Goal: Check status

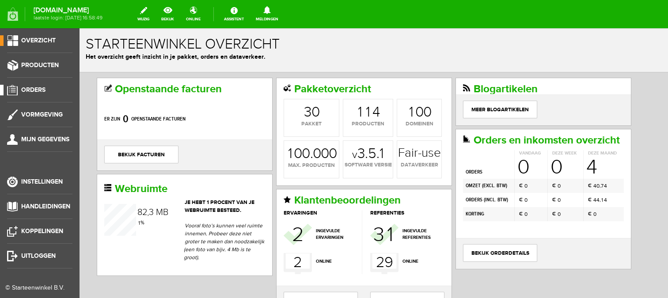
click at [33, 87] on span "Orders" at bounding box center [33, 90] width 24 height 8
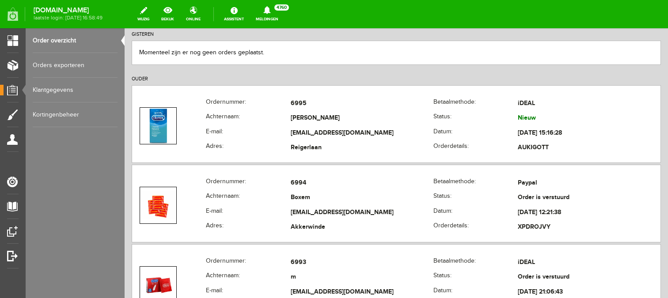
scroll to position [143, 0]
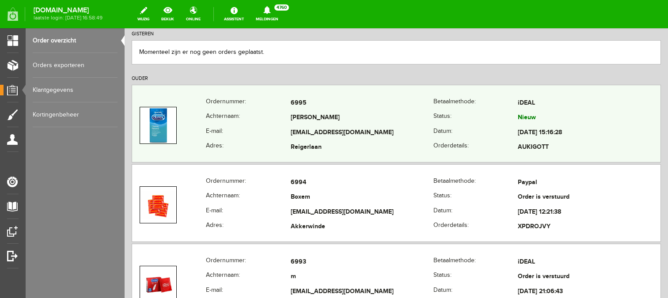
click at [339, 115] on td "[PERSON_NAME]" at bounding box center [362, 118] width 143 height 15
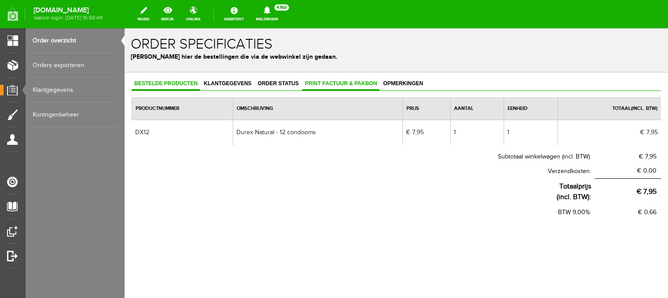
click at [329, 86] on span "Print factuur & pakbon" at bounding box center [340, 83] width 77 height 6
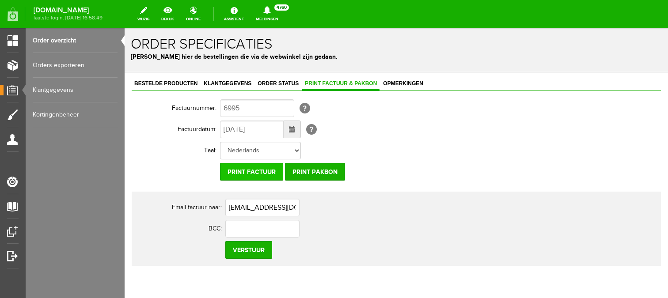
click at [245, 169] on input "Print factuur" at bounding box center [251, 172] width 63 height 18
click at [280, 82] on span "Order status" at bounding box center [278, 83] width 46 height 6
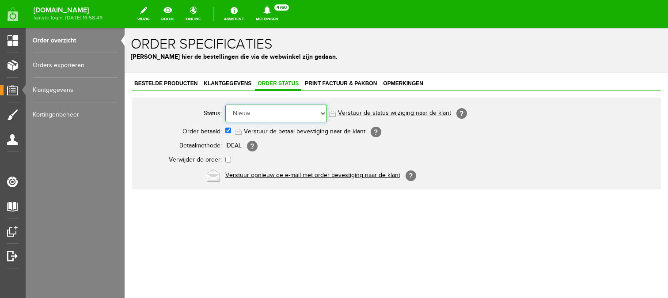
click at [258, 110] on select "Order niet afgerond Nieuw Order in behandeling Wacht op leverancier Wacht op be…" at bounding box center [276, 114] width 102 height 18
select select "5"
click at [225, 105] on select "Order niet afgerond Nieuw Order in behandeling Wacht op leverancier Wacht op be…" at bounding box center [276, 114] width 102 height 18
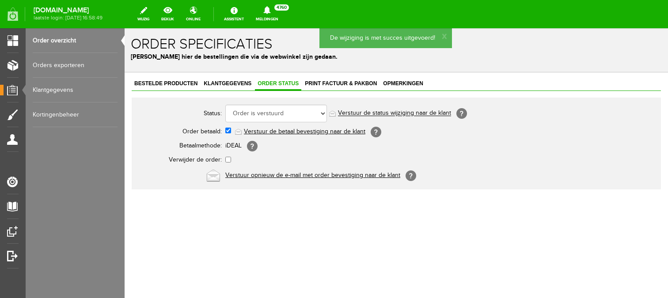
click at [378, 113] on link "Verstuur de status wijziging naar de klant" at bounding box center [394, 113] width 113 height 7
